Goal: Navigation & Orientation: Find specific page/section

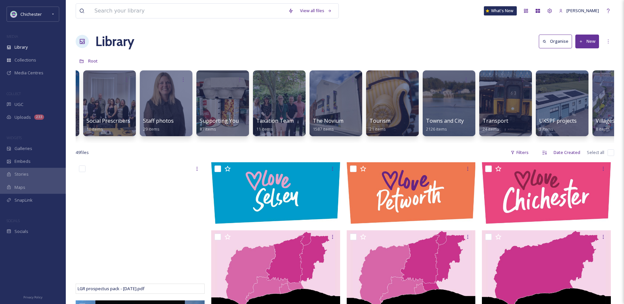
scroll to position [0, 2473]
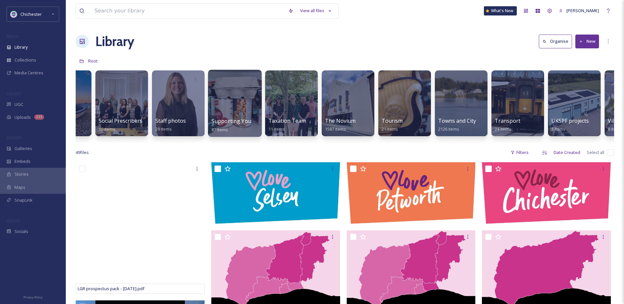
click at [230, 108] on div at bounding box center [235, 103] width 54 height 67
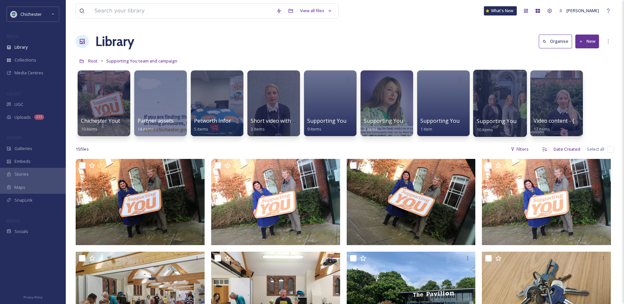
click at [512, 99] on div at bounding box center [500, 103] width 54 height 67
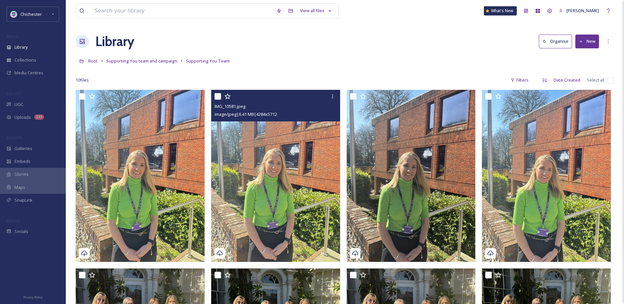
click at [291, 188] on img at bounding box center [275, 176] width 129 height 172
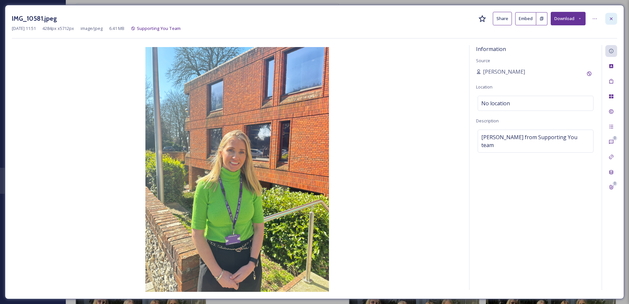
click at [613, 18] on icon at bounding box center [611, 18] width 5 height 5
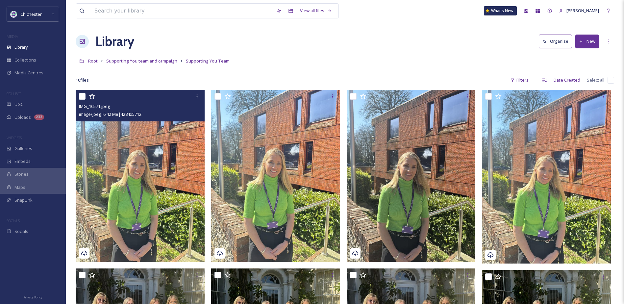
click at [144, 193] on img at bounding box center [140, 176] width 129 height 172
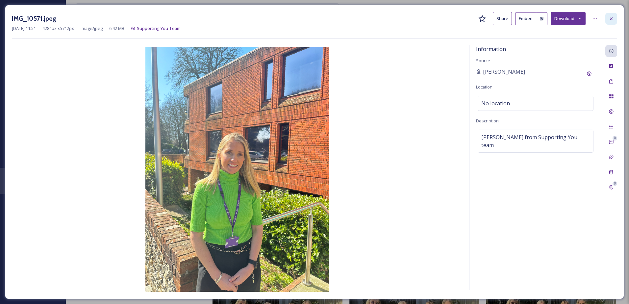
click at [610, 20] on icon at bounding box center [611, 18] width 5 height 5
